Goal: Contribute content: Contribute content

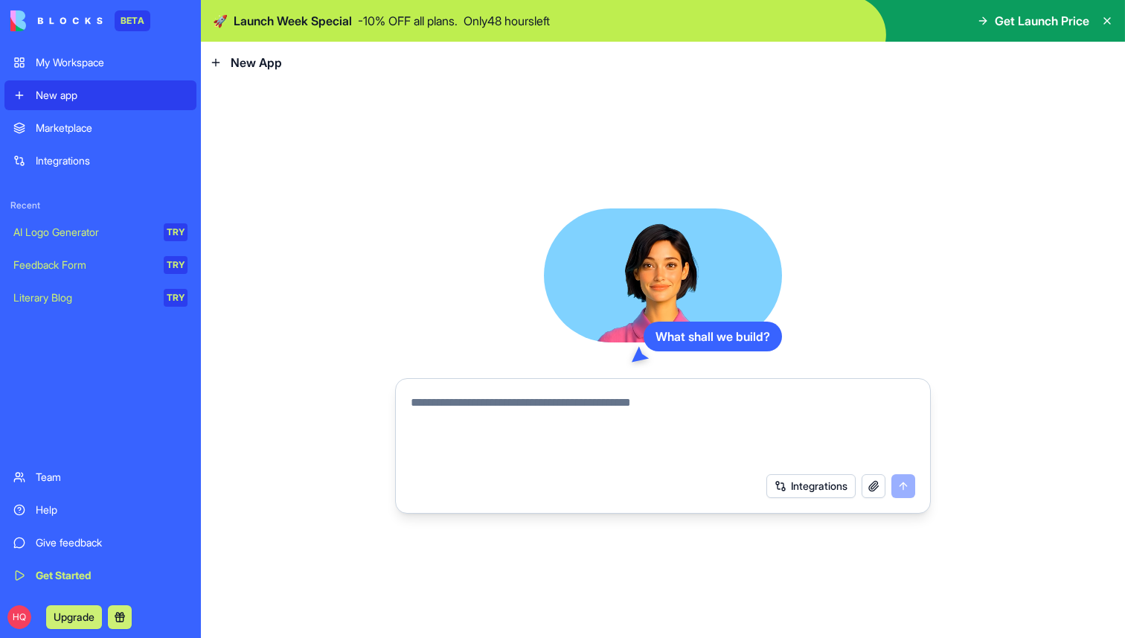
click at [100, 128] on div "Marketplace" at bounding box center [112, 128] width 152 height 15
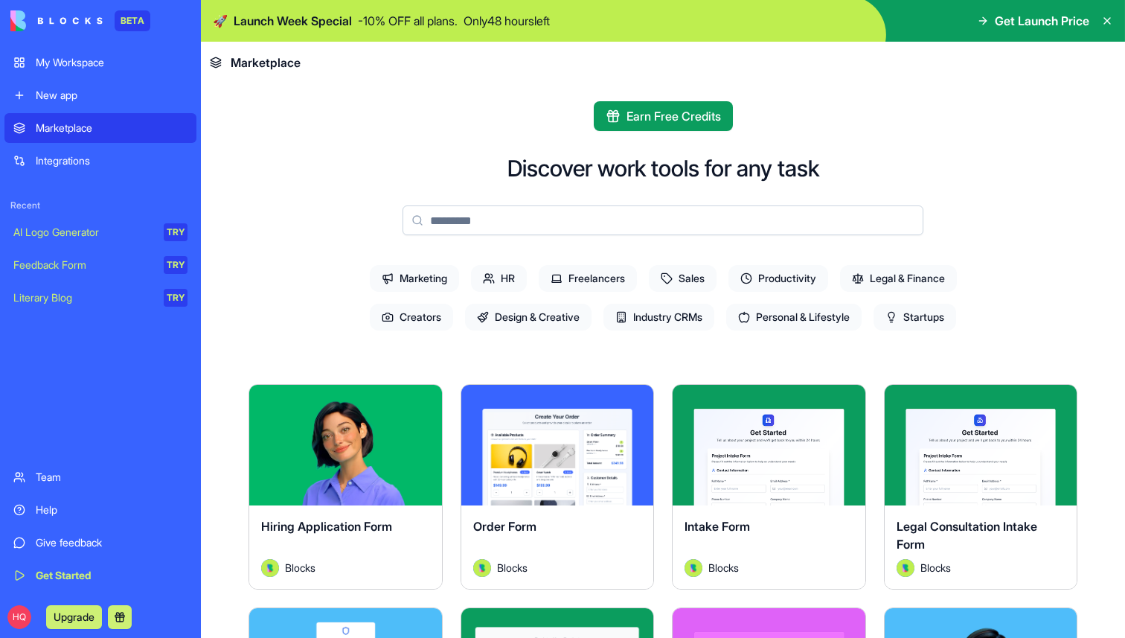
click at [92, 70] on link "My Workspace" at bounding box center [100, 63] width 192 height 30
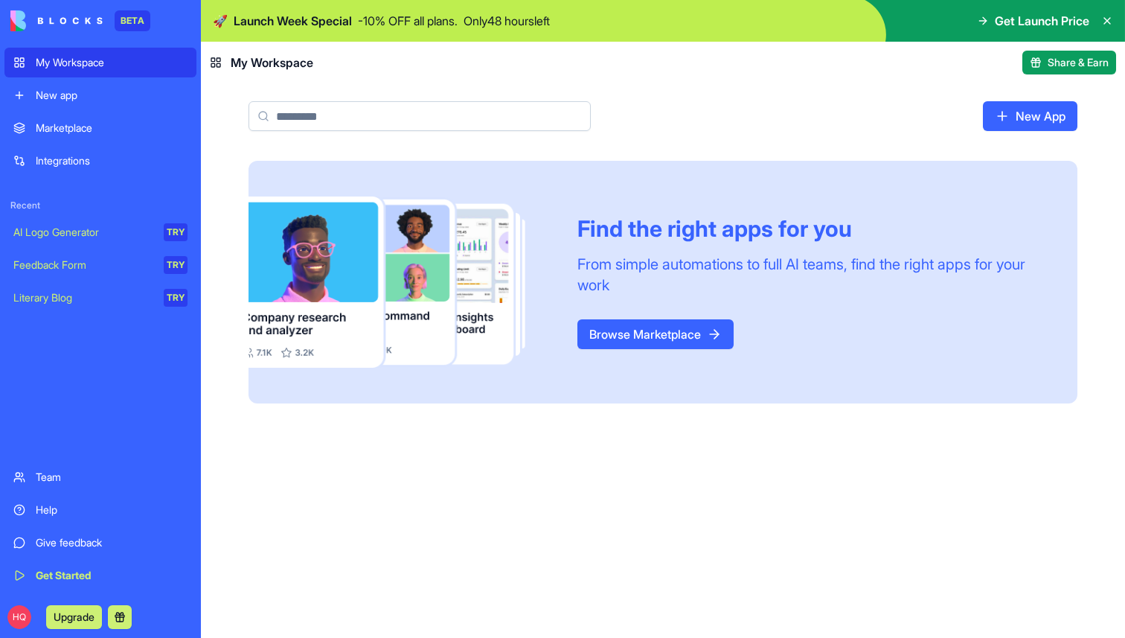
click at [680, 336] on link "Browse Marketplace" at bounding box center [655, 334] width 156 height 30
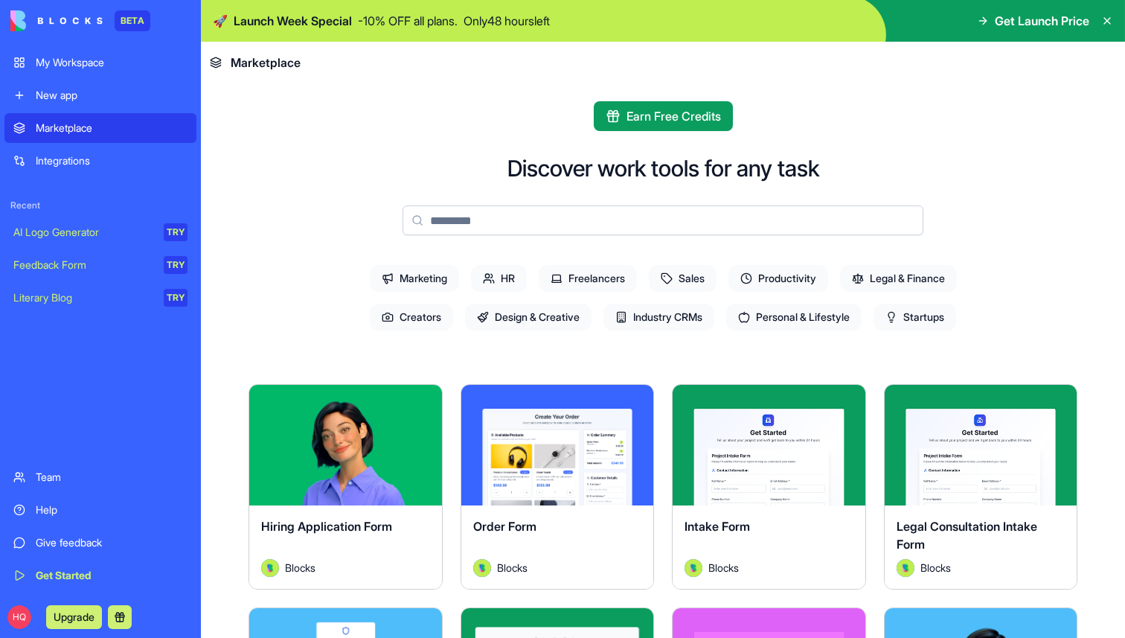
click at [88, 90] on div "New app" at bounding box center [112, 95] width 152 height 15
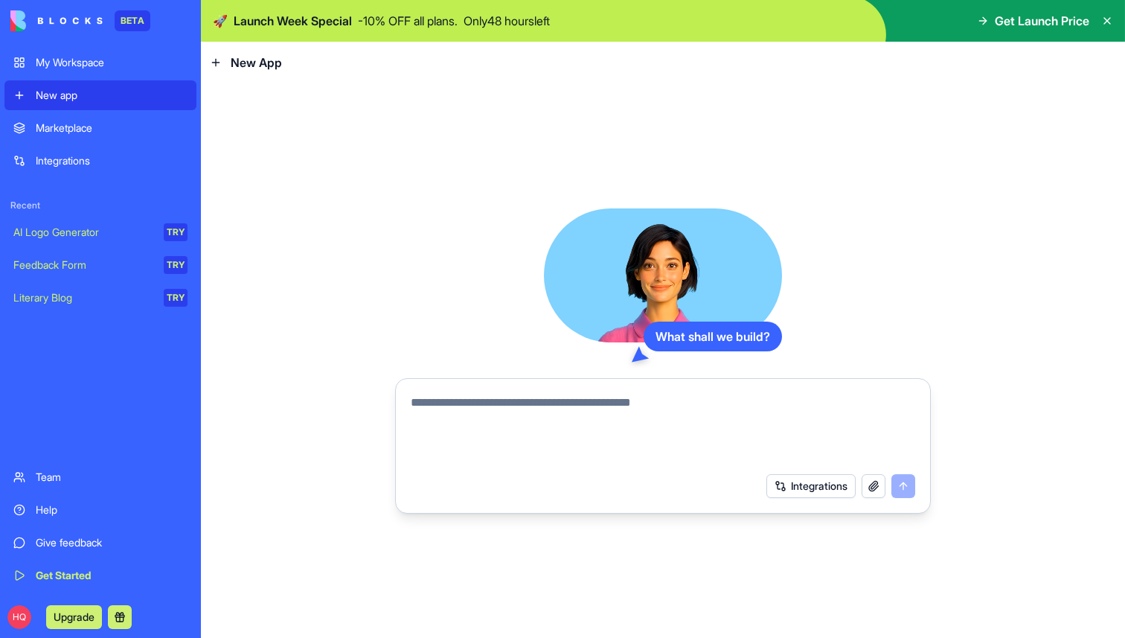
click at [103, 124] on div "Marketplace" at bounding box center [112, 128] width 152 height 15
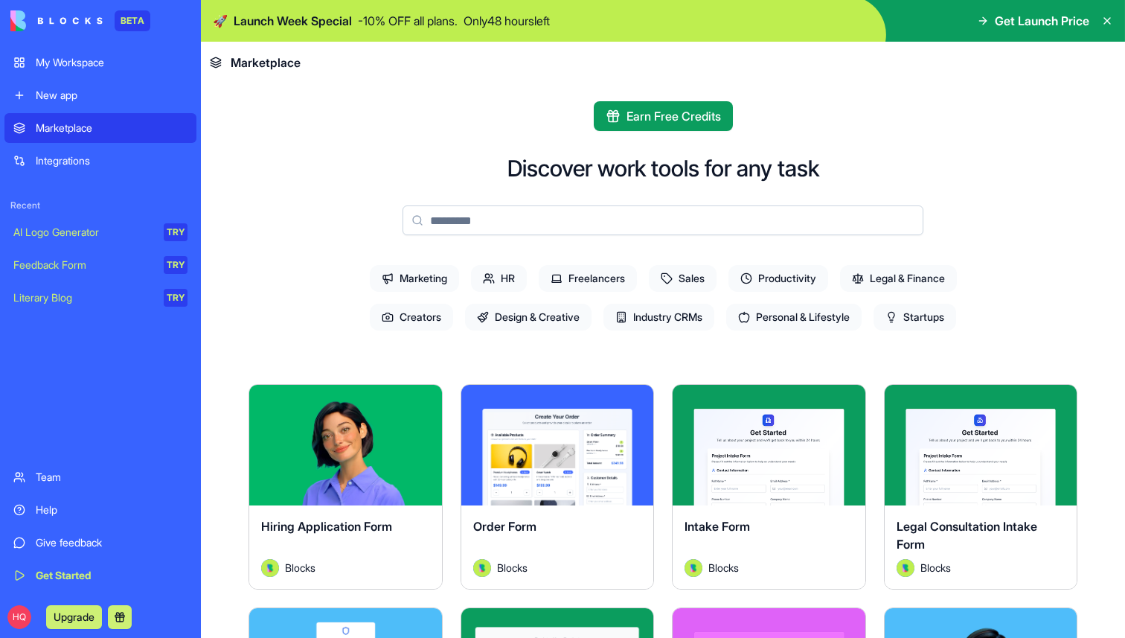
click at [569, 214] on input at bounding box center [662, 220] width 521 height 30
type input "*"
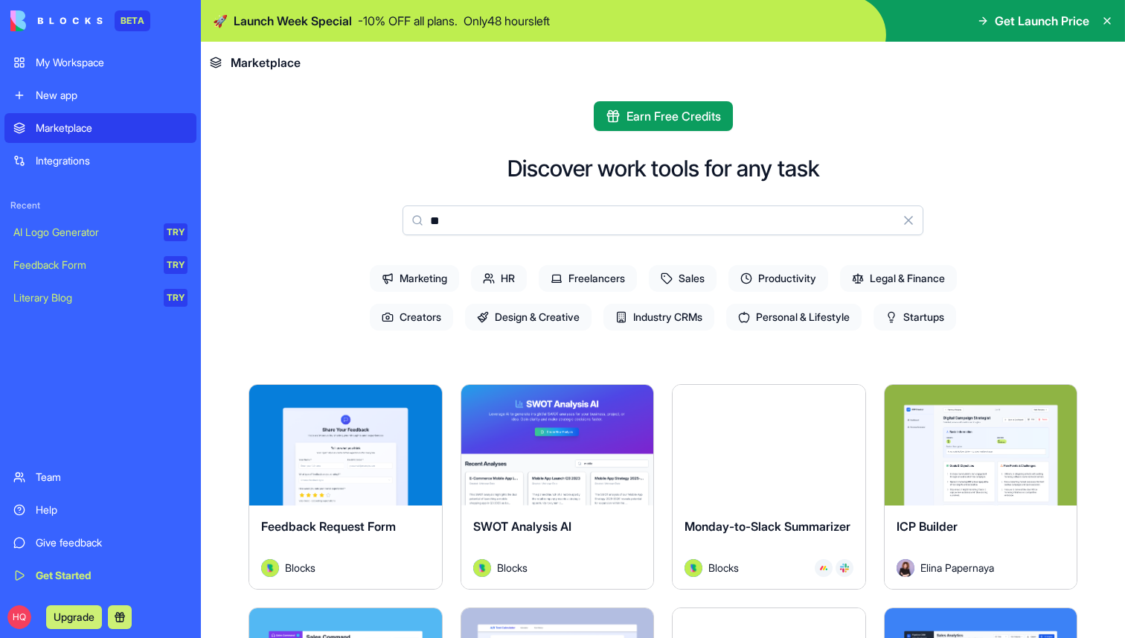
type input "*"
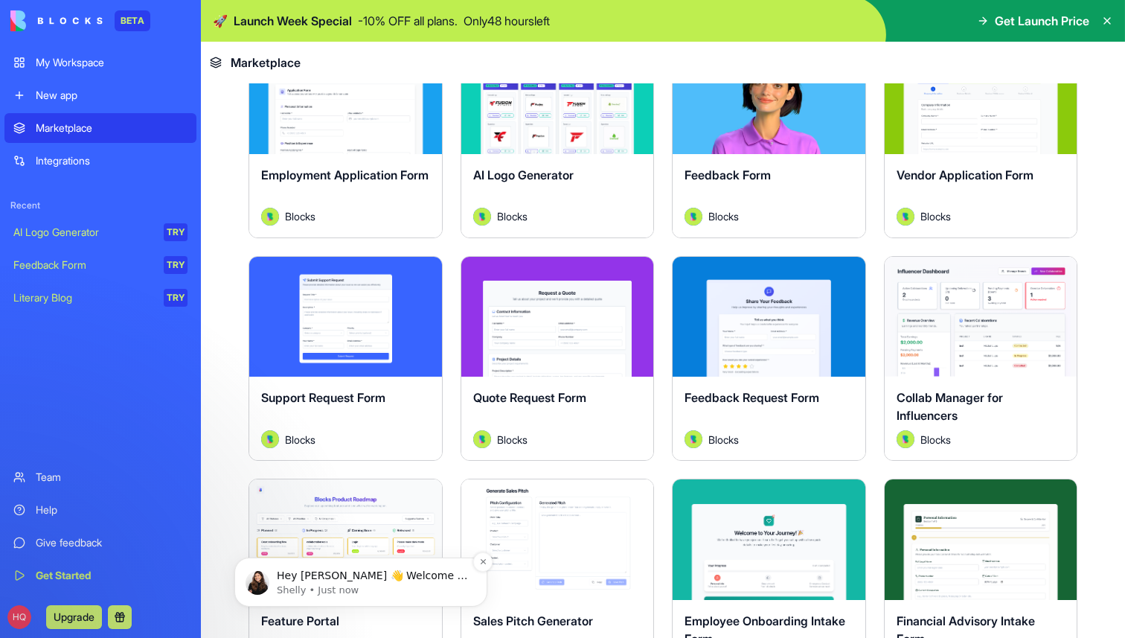
click at [387, 587] on p "Shelly • Just now" at bounding box center [373, 589] width 192 height 13
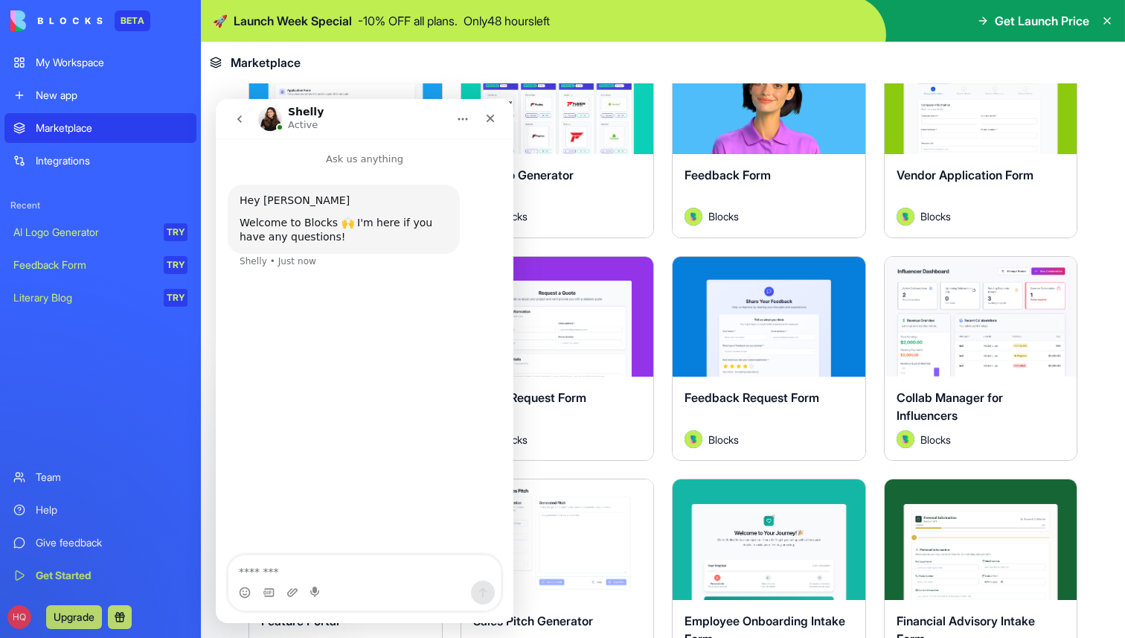
click at [408, 573] on textarea "Message…" at bounding box center [364, 567] width 272 height 25
click at [484, 123] on icon "Close" at bounding box center [490, 118] width 12 height 12
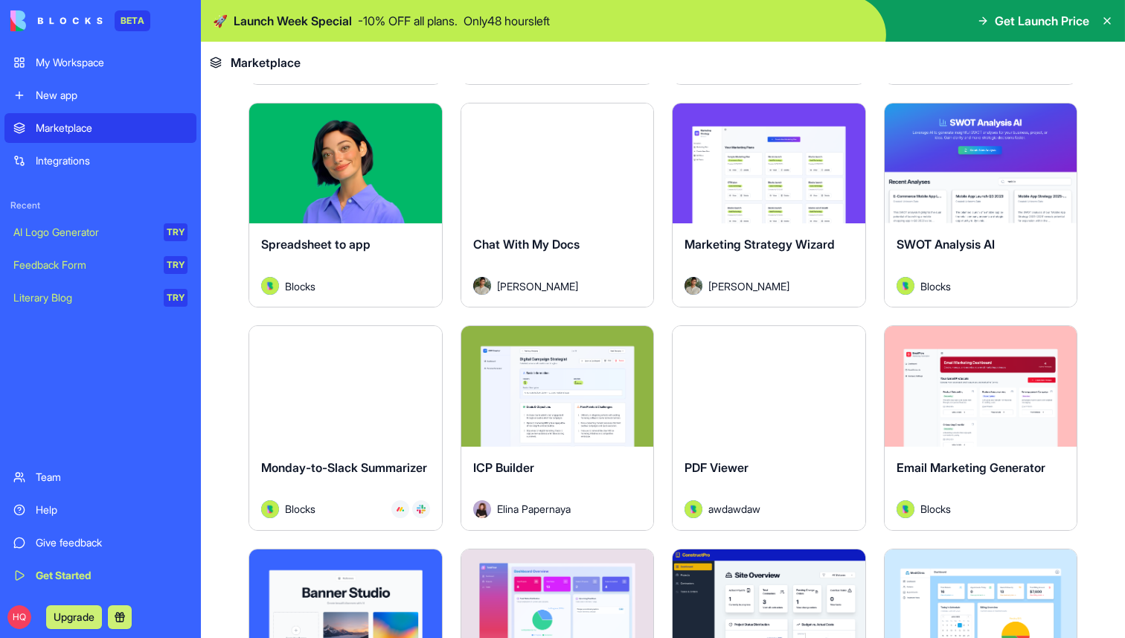
scroll to position [2063, 0]
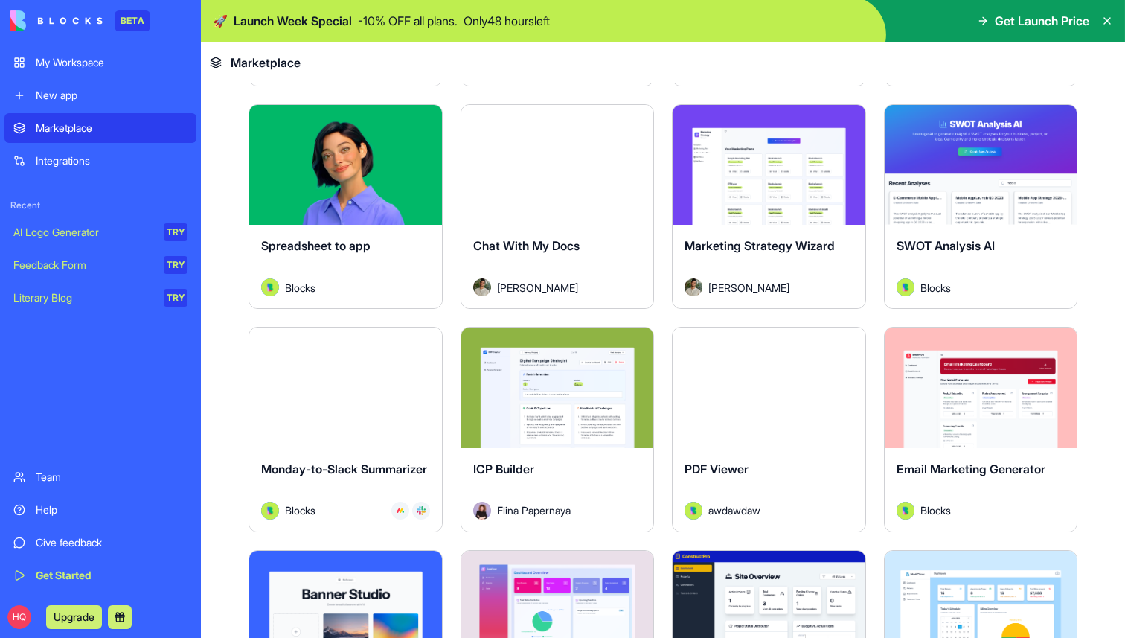
click at [778, 213] on div "Explore" at bounding box center [769, 165] width 193 height 121
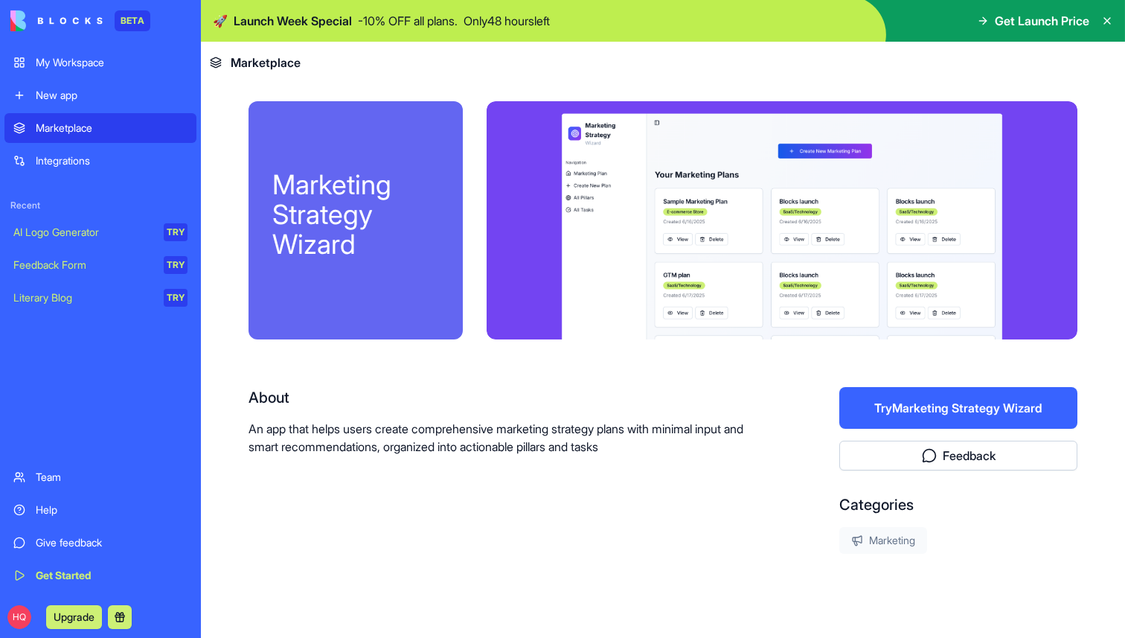
scroll to position [29, 0]
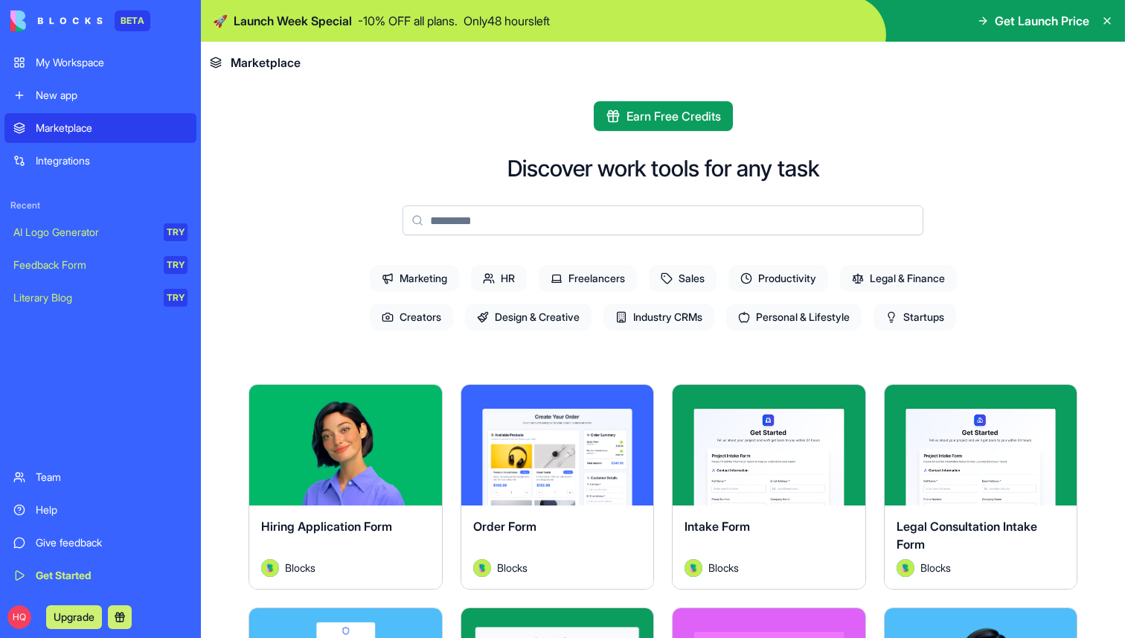
click at [92, 106] on link "New app" at bounding box center [100, 95] width 192 height 30
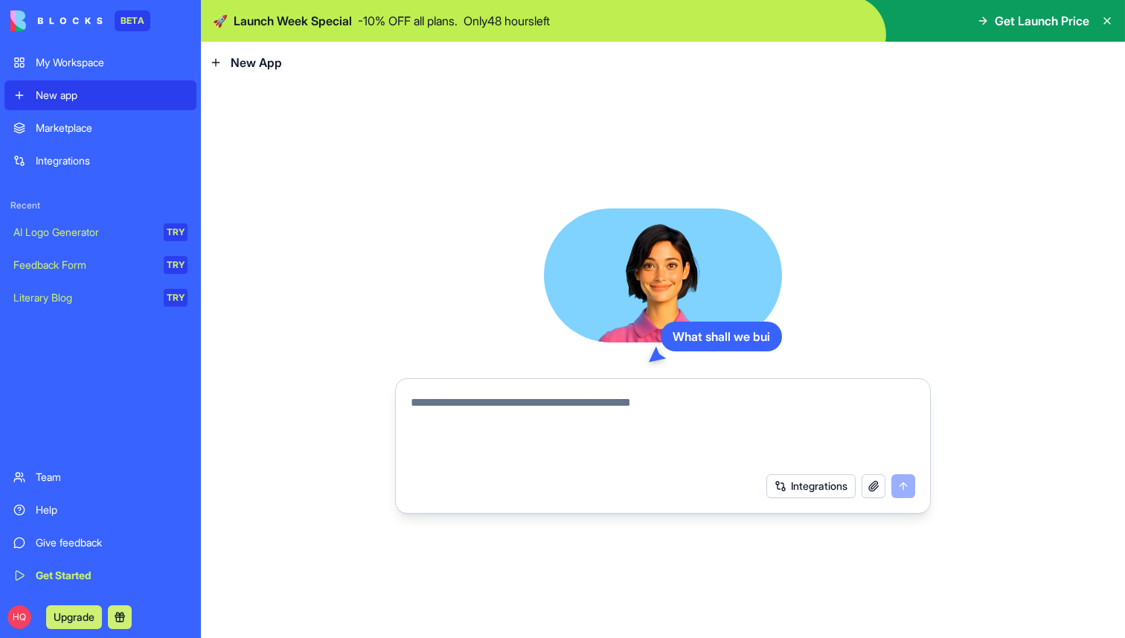
click at [556, 417] on textarea at bounding box center [663, 429] width 504 height 71
type textarea "**"
type textarea "********"
click at [832, 482] on button "Integrations" at bounding box center [810, 486] width 89 height 24
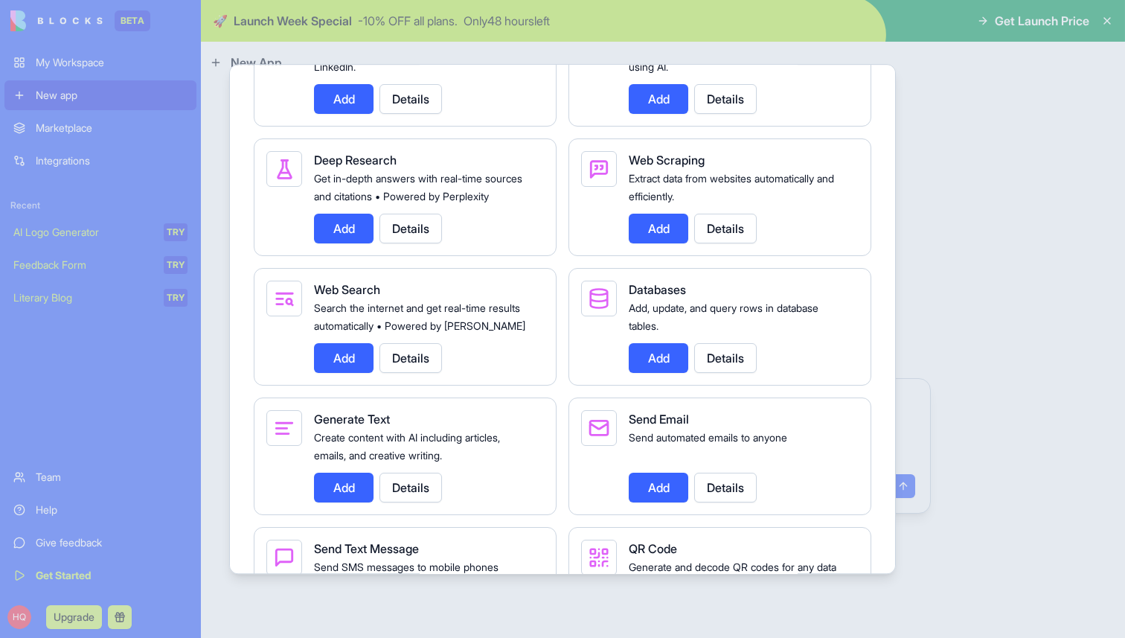
scroll to position [1873, 0]
click at [913, 321] on div at bounding box center [562, 319] width 1125 height 638
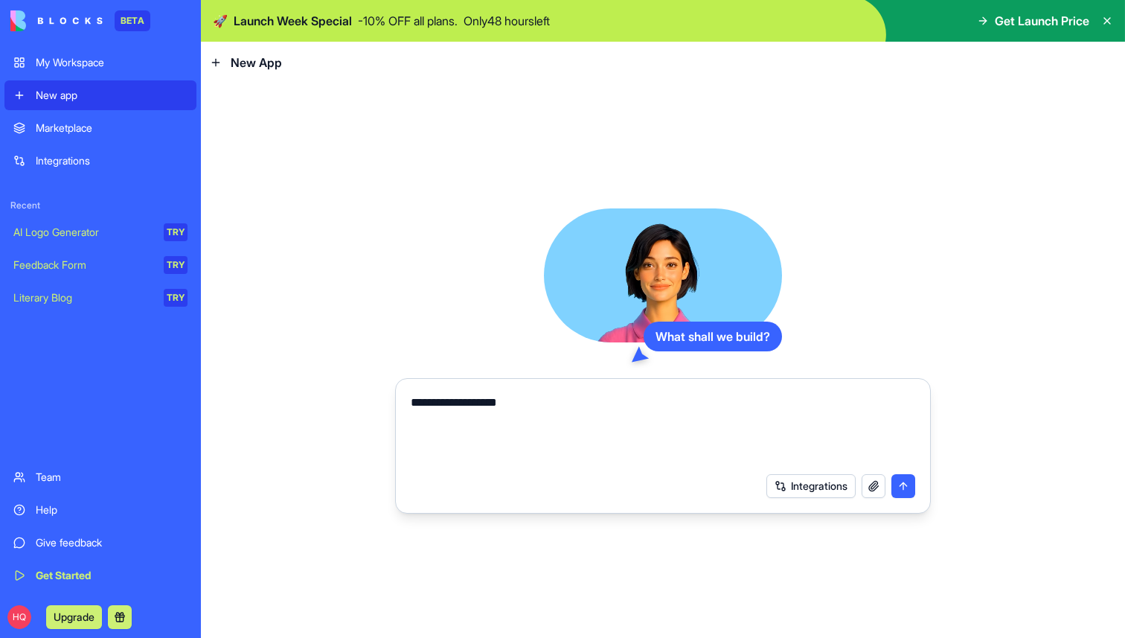
click at [806, 477] on button "Integrations" at bounding box center [810, 486] width 89 height 24
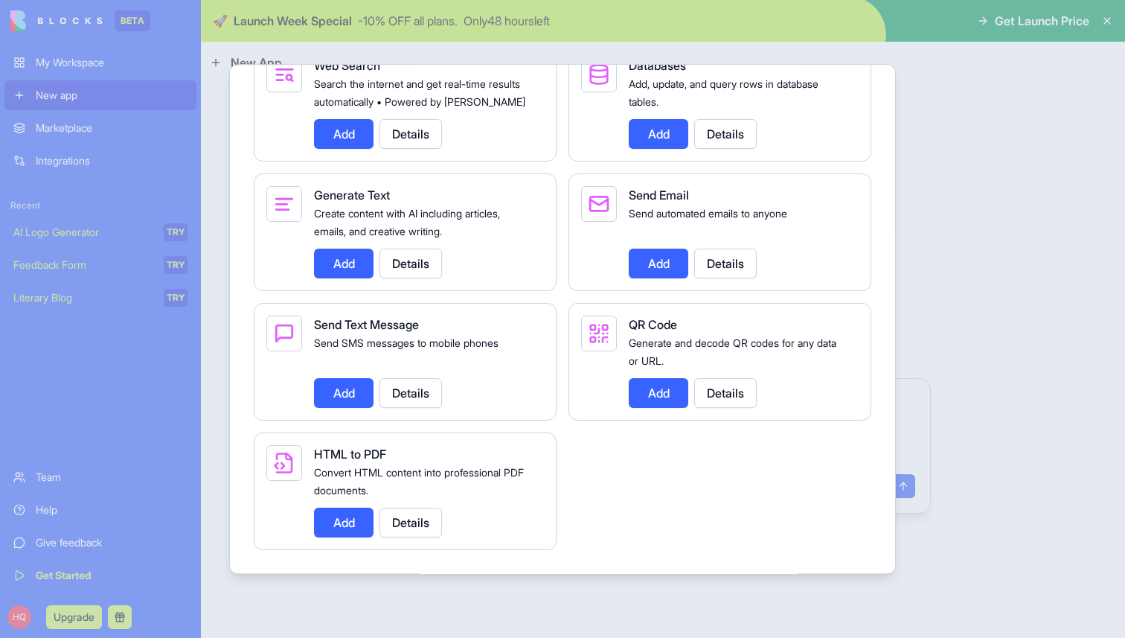
scroll to position [2132, 0]
click at [746, 128] on button "Details" at bounding box center [725, 134] width 62 height 30
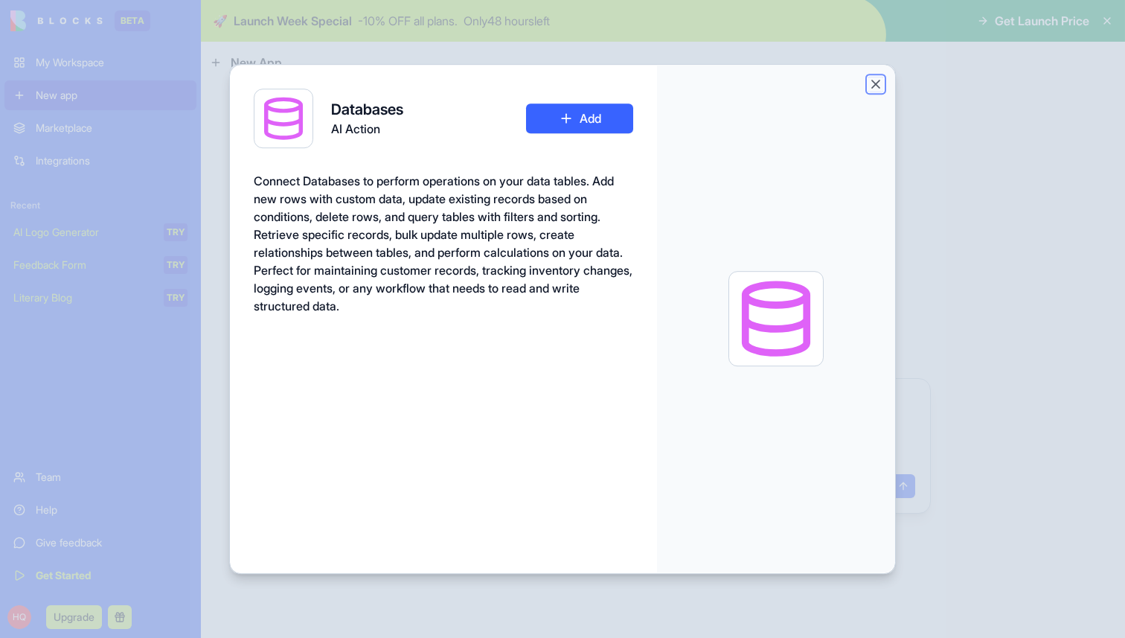
click at [876, 83] on button "Close" at bounding box center [875, 84] width 15 height 15
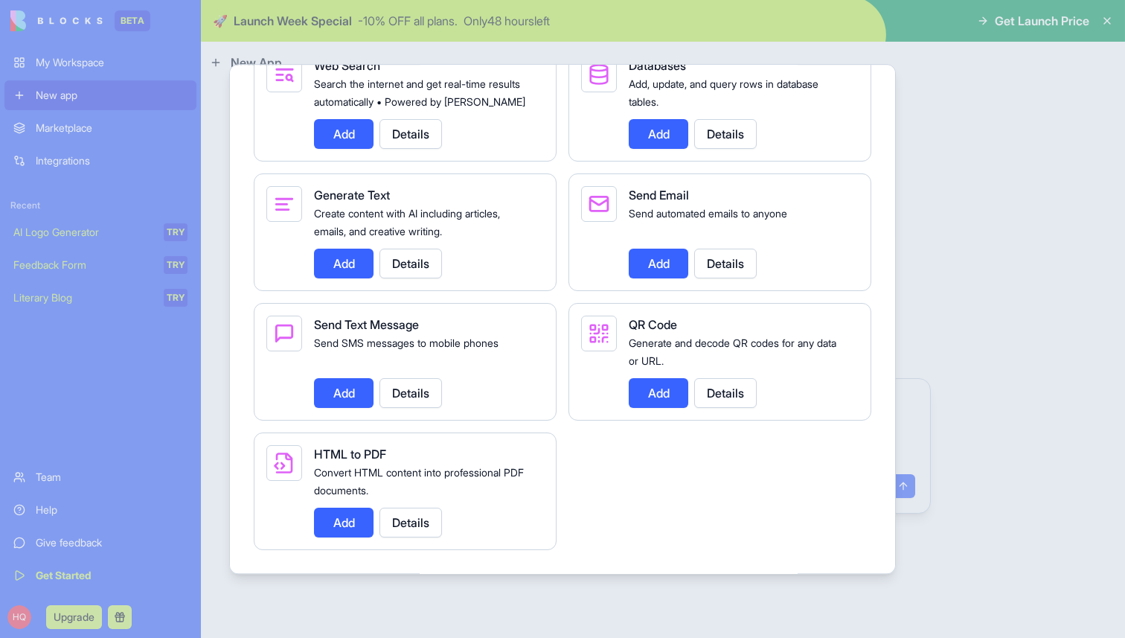
click at [954, 392] on div at bounding box center [562, 319] width 1125 height 638
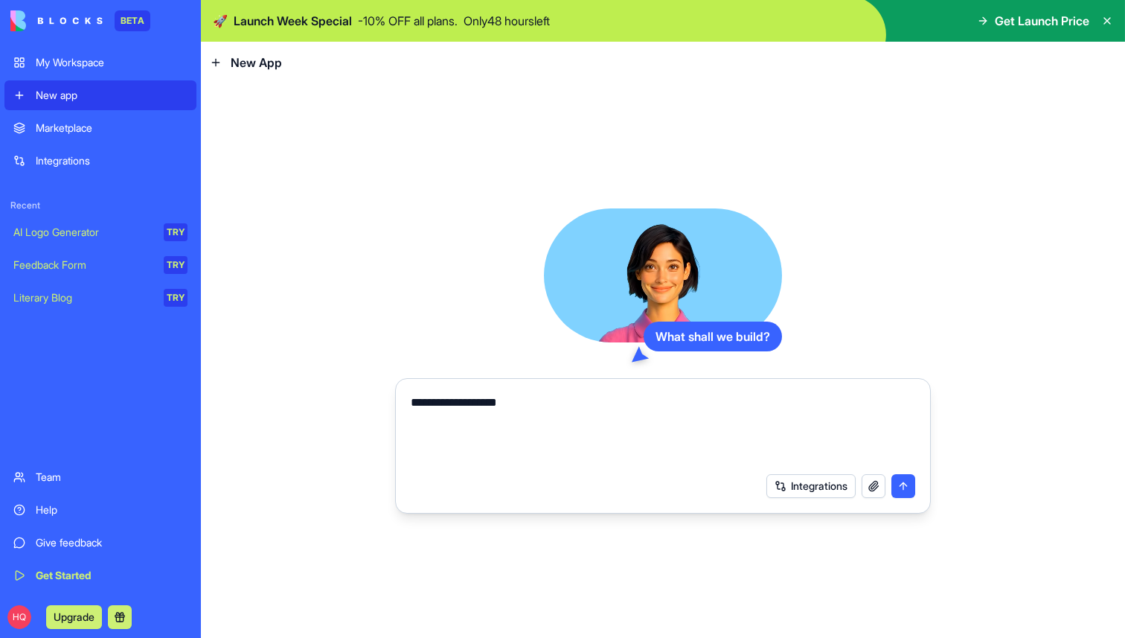
click at [695, 420] on textarea "**********" at bounding box center [663, 429] width 504 height 71
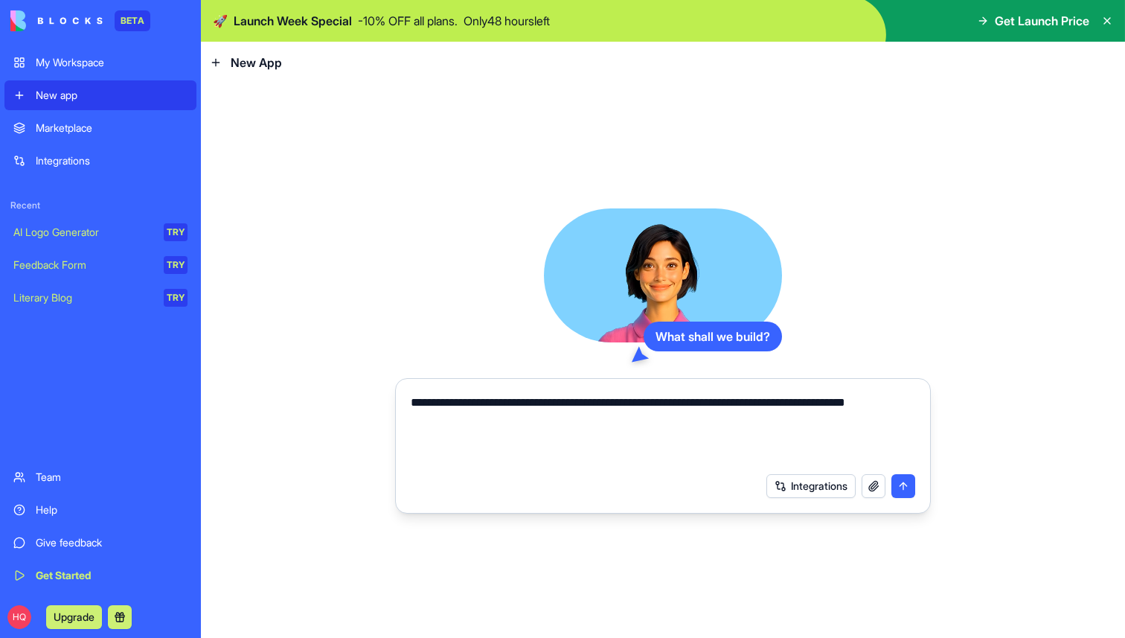
type textarea "**********"
drag, startPoint x: 482, startPoint y: 420, endPoint x: 404, endPoint y: 399, distance: 81.0
click at [404, 399] on div "**********" at bounding box center [663, 425] width 522 height 80
